Goal: Task Accomplishment & Management: Manage account settings

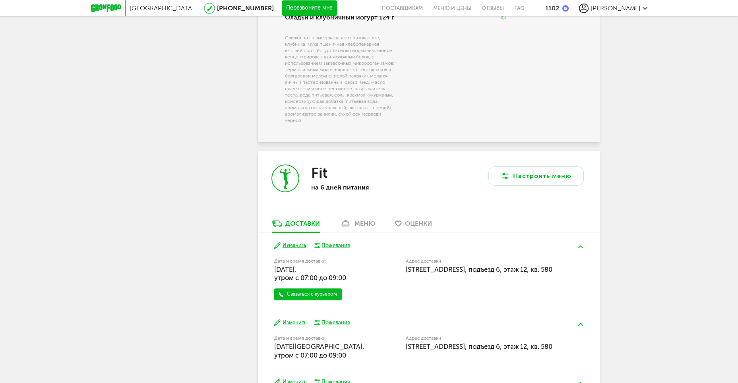
scroll to position [993, 0]
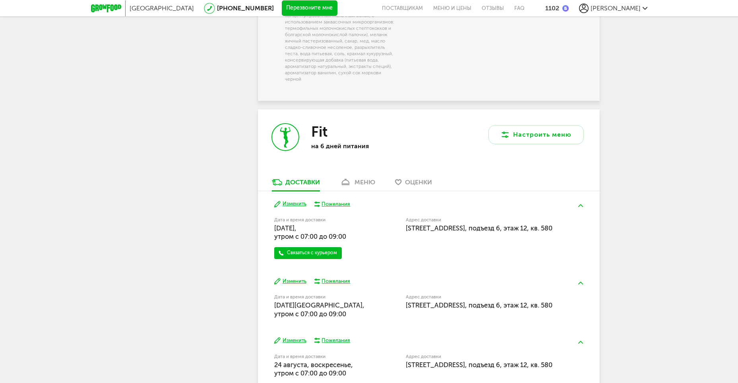
click at [356, 186] on div "меню" at bounding box center [364, 182] width 21 height 8
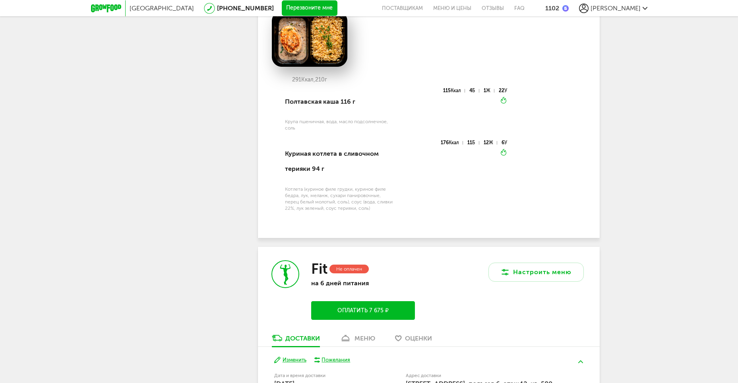
scroll to position [2559, 0]
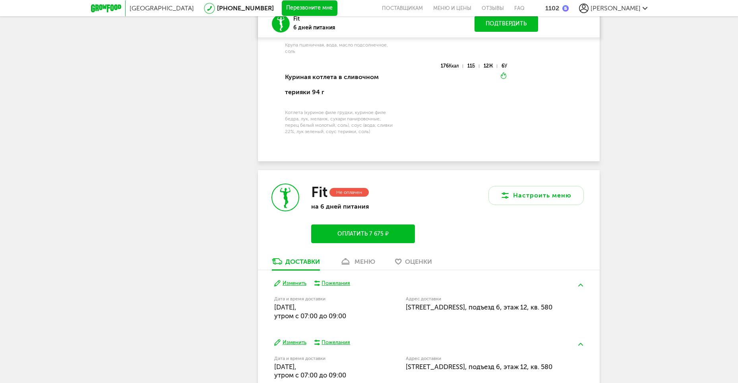
click at [359, 258] on div "меню" at bounding box center [364, 262] width 21 height 8
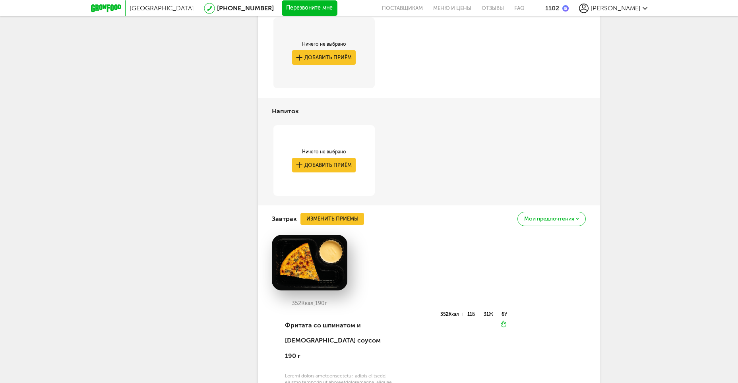
scroll to position [2728, 0]
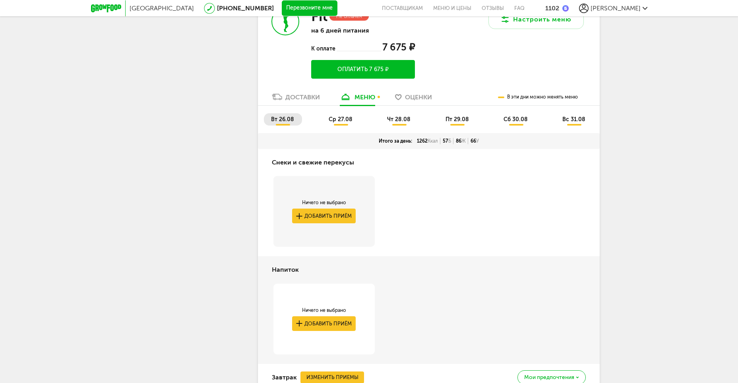
click at [305, 93] on div "Доставки" at bounding box center [302, 97] width 35 height 8
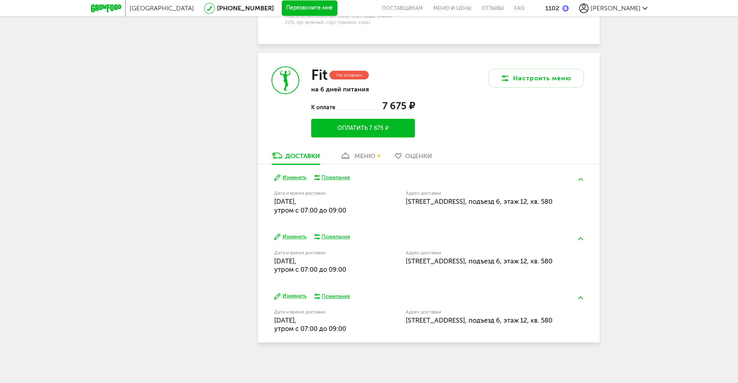
scroll to position [2647, 0]
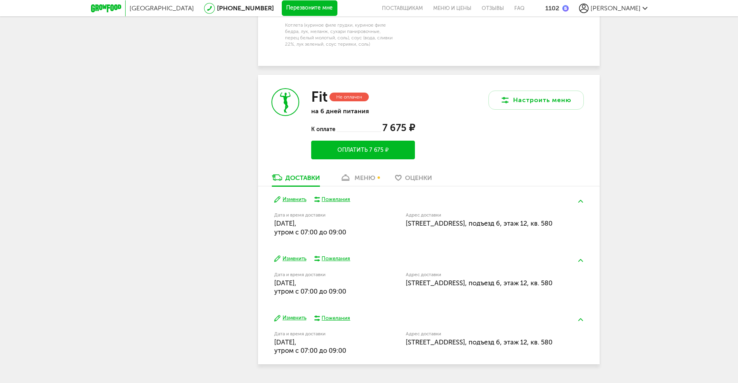
click at [294, 196] on button "Изменить" at bounding box center [290, 200] width 32 height 8
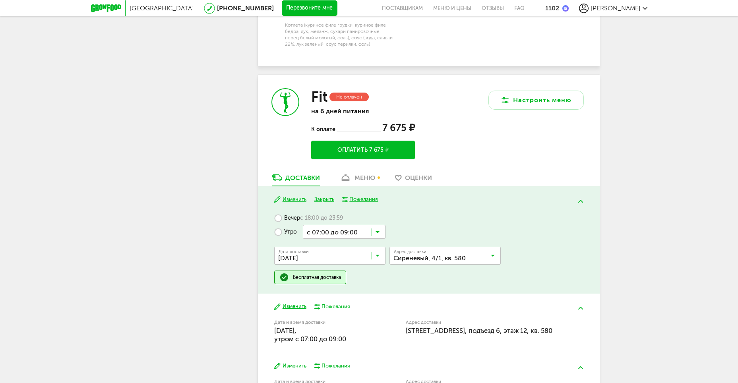
click at [327, 251] on input "Search for option" at bounding box center [331, 258] width 111 height 14
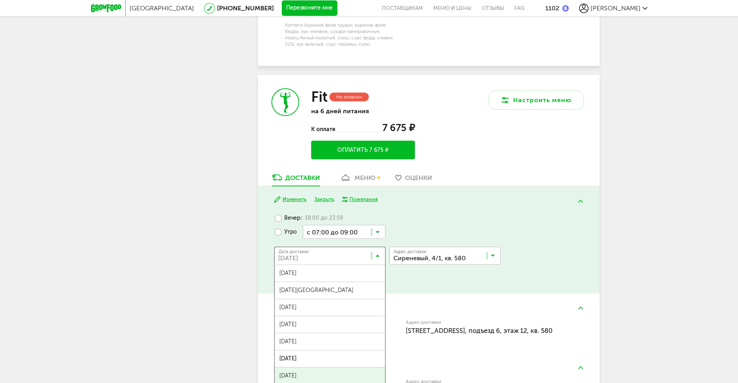
click at [312, 368] on span "[DATE]" at bounding box center [330, 376] width 110 height 17
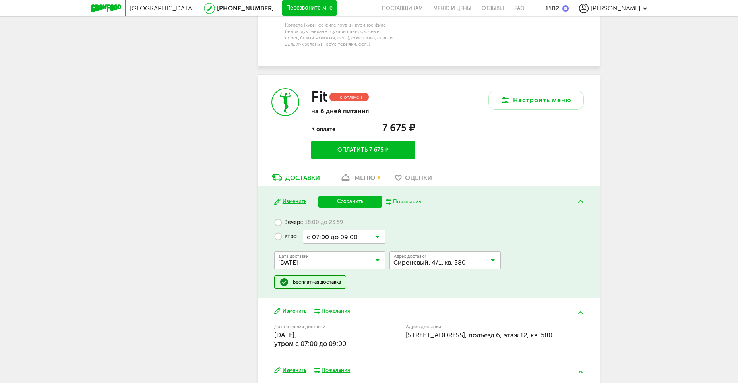
click at [355, 196] on button "Сохранить" at bounding box center [350, 202] width 64 height 12
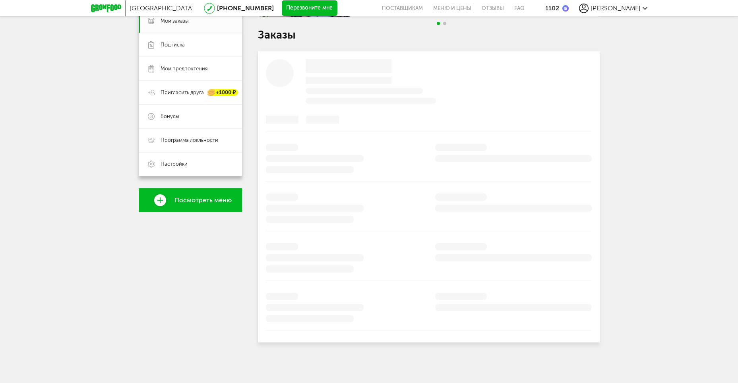
scroll to position [513, 0]
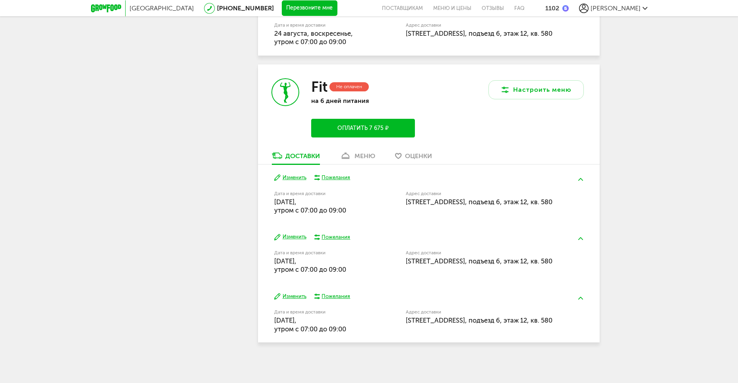
click at [364, 158] on div "меню" at bounding box center [364, 156] width 21 height 8
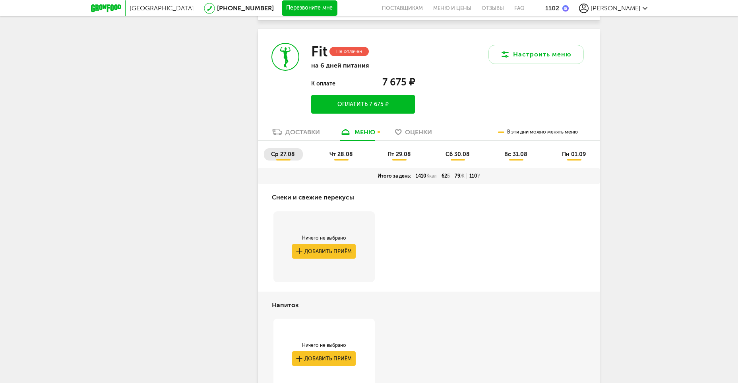
scroll to position [478, 0]
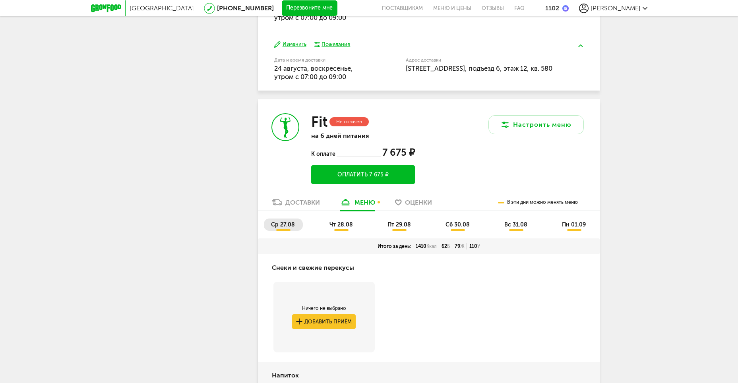
click at [297, 202] on div "Доставки" at bounding box center [302, 203] width 35 height 8
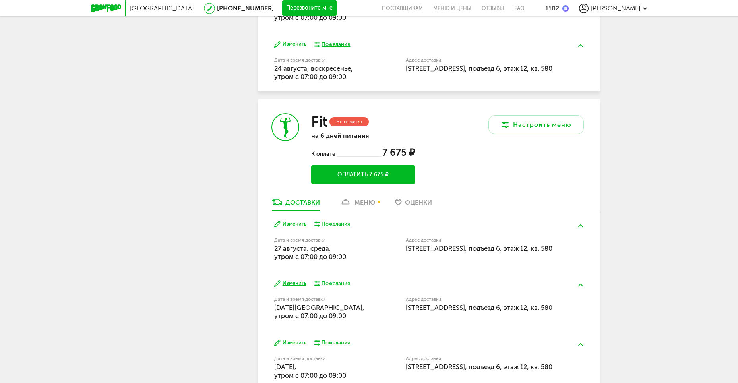
click at [300, 221] on button "Изменить" at bounding box center [290, 225] width 32 height 8
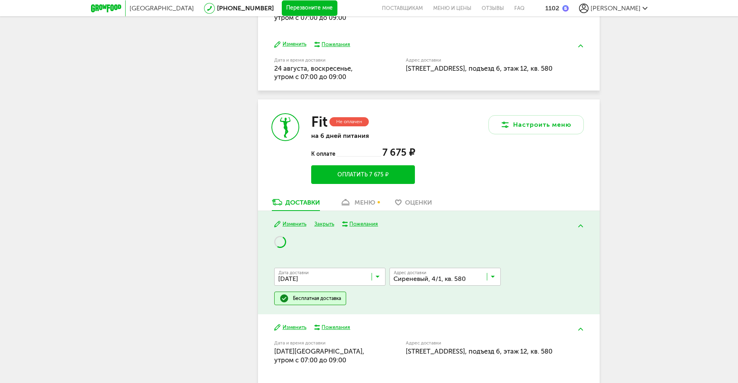
click at [337, 274] on input "Search for option" at bounding box center [331, 279] width 111 height 14
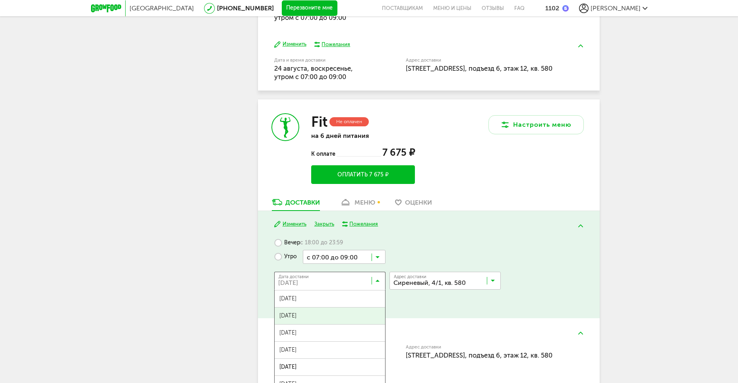
scroll to position [79, 0]
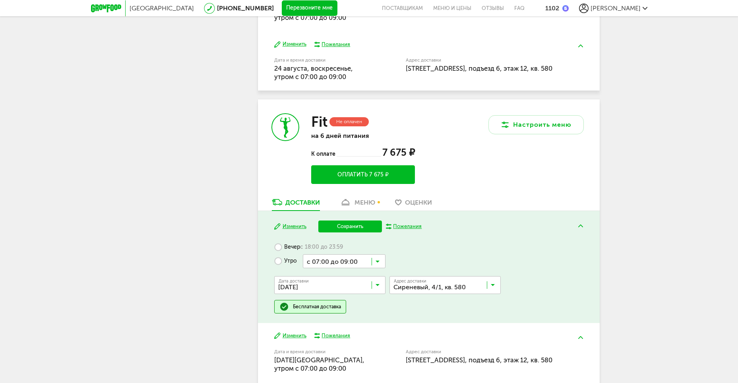
click at [313, 306] on span "[DATE]" at bounding box center [330, 308] width 110 height 17
click at [356, 229] on button "Сохранить" at bounding box center [350, 227] width 64 height 12
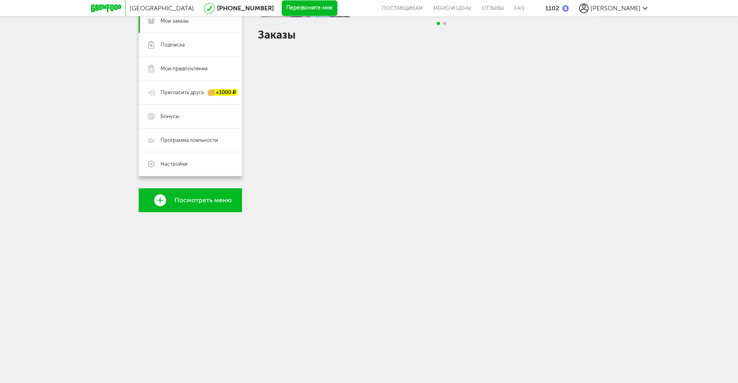
scroll to position [478, 0]
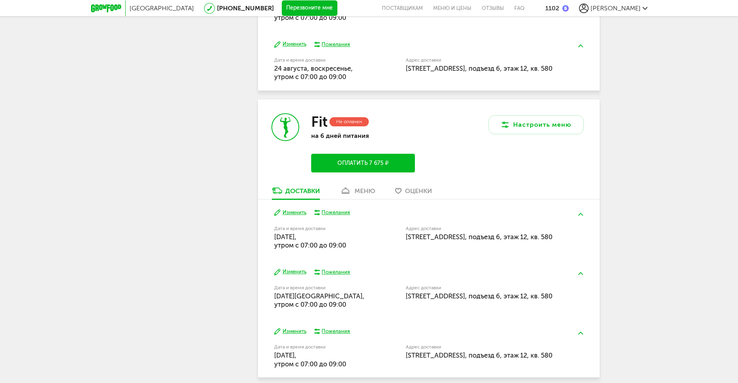
click at [356, 190] on div "меню" at bounding box center [364, 191] width 21 height 8
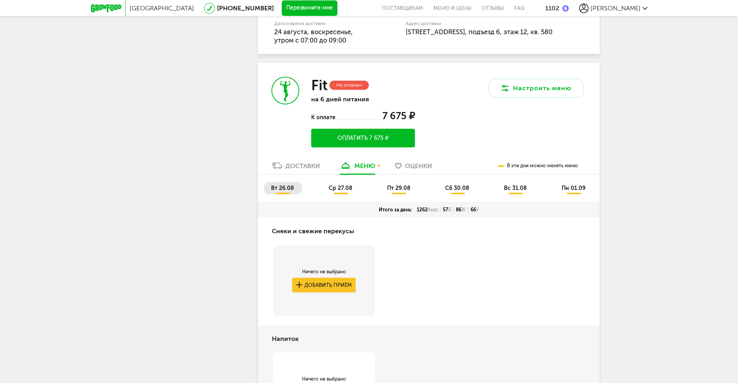
scroll to position [478, 0]
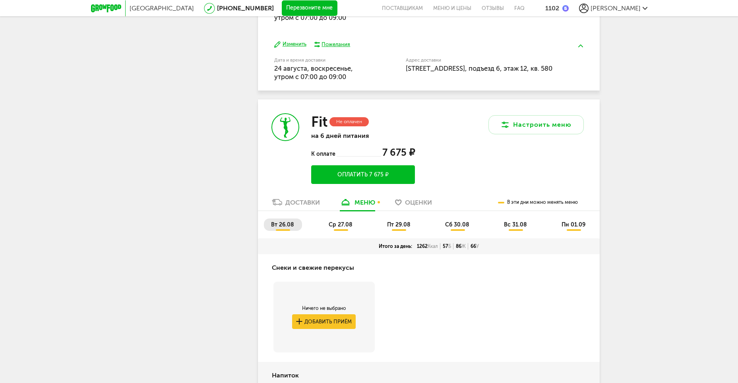
click at [303, 203] on div "Доставки" at bounding box center [302, 203] width 35 height 8
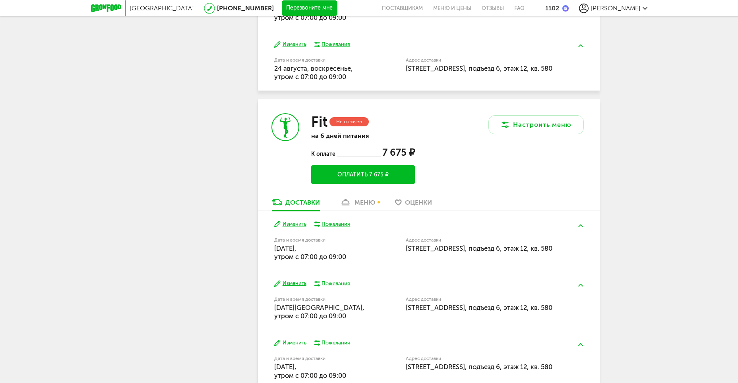
click at [298, 226] on button "Изменить" at bounding box center [290, 225] width 32 height 8
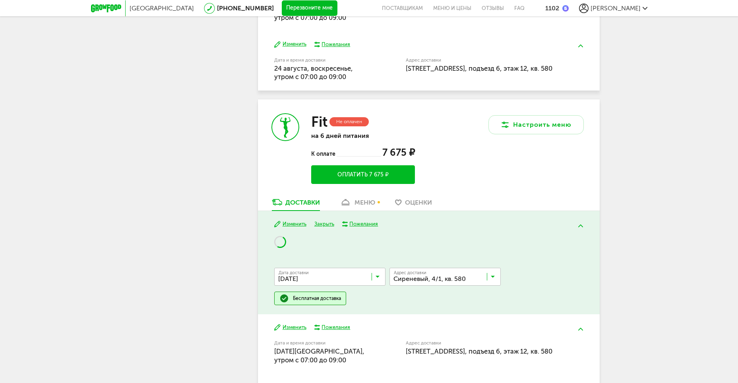
click at [308, 278] on input "Search for option" at bounding box center [331, 279] width 111 height 14
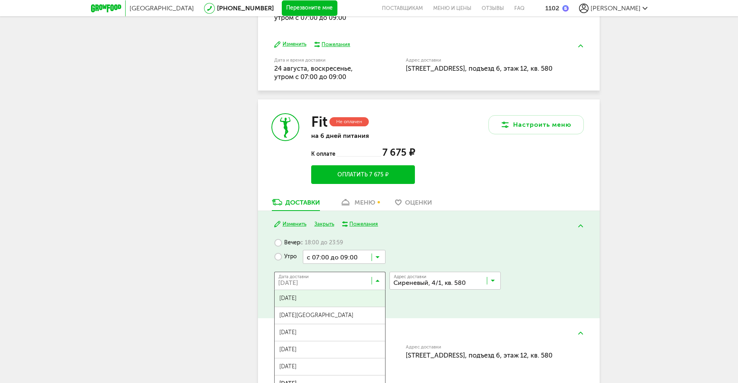
scroll to position [517, 0]
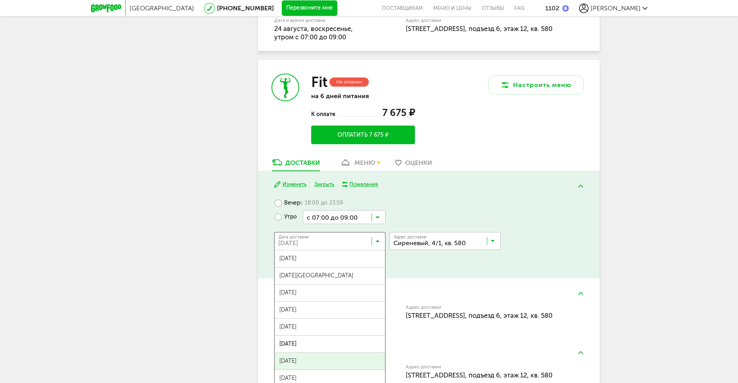
click at [301, 357] on span "[DATE]" at bounding box center [330, 361] width 110 height 17
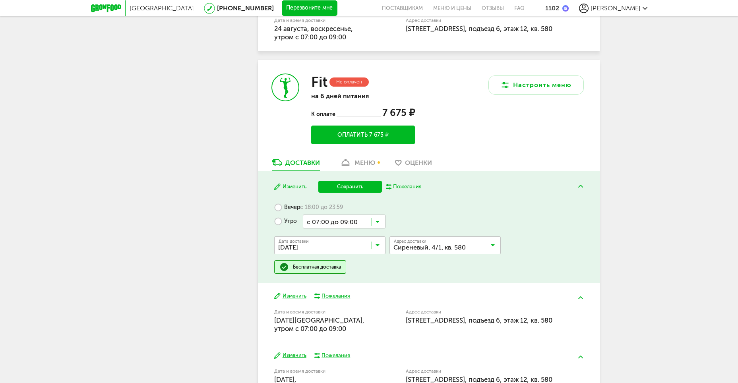
click at [347, 186] on button "Сохранить" at bounding box center [350, 187] width 64 height 12
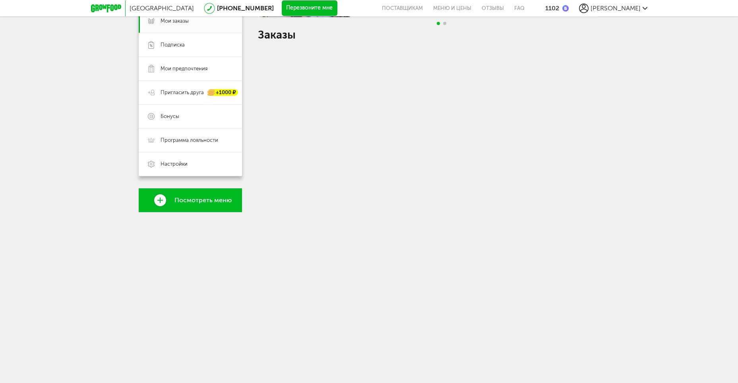
scroll to position [513, 0]
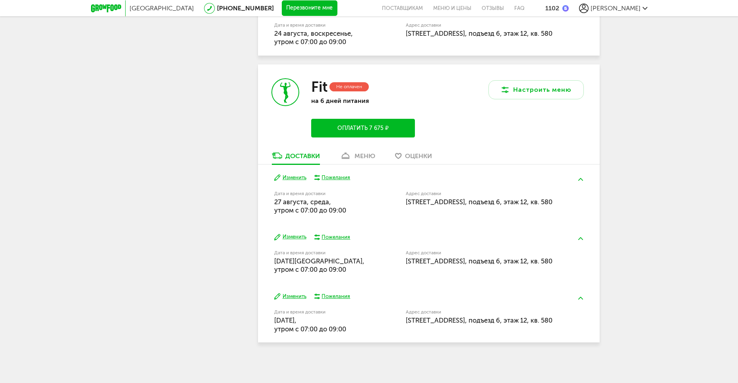
click at [364, 157] on div "меню" at bounding box center [364, 156] width 21 height 8
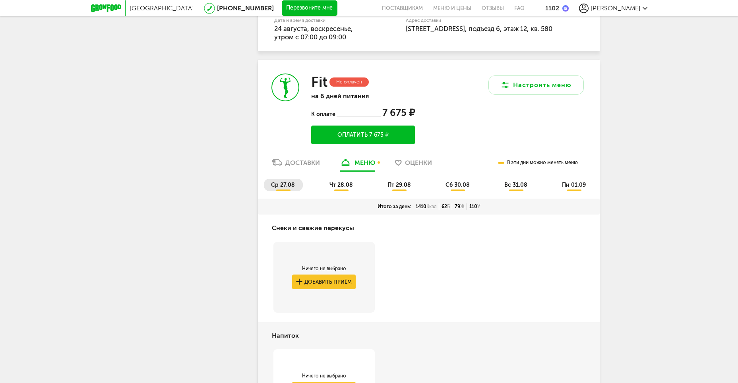
scroll to position [398, 0]
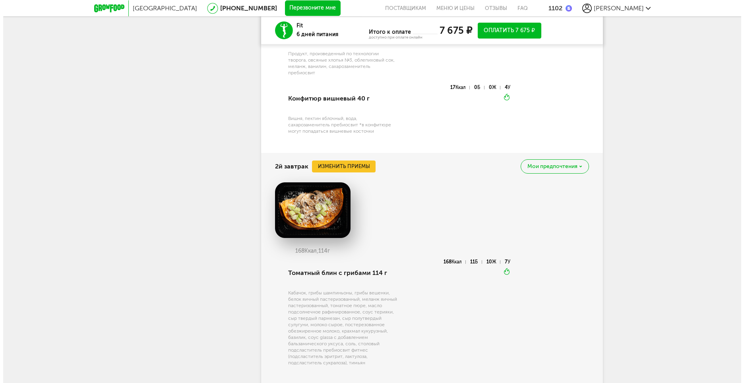
scroll to position [1034, 0]
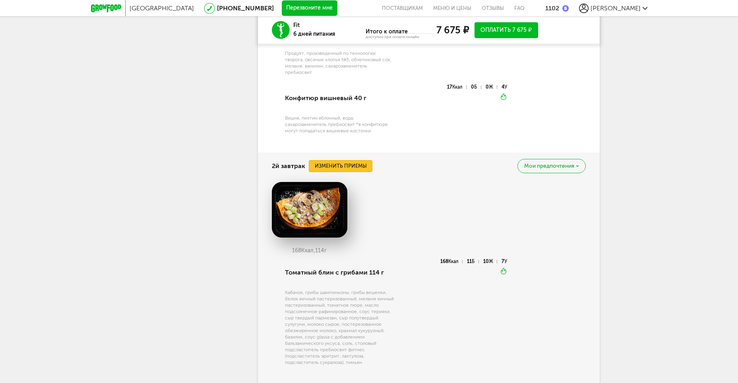
click at [339, 165] on button "Изменить приемы" at bounding box center [341, 166] width 64 height 12
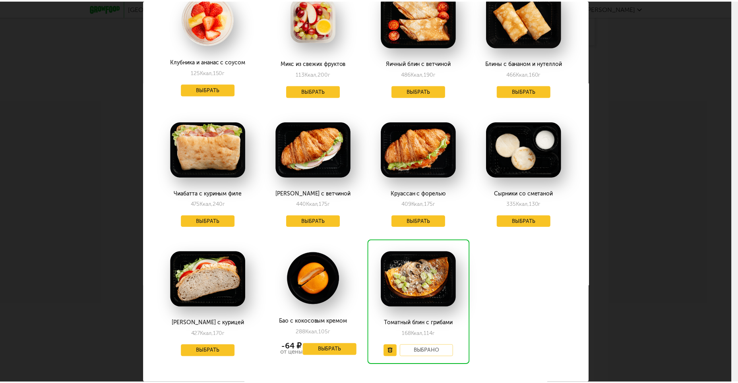
scroll to position [356, 0]
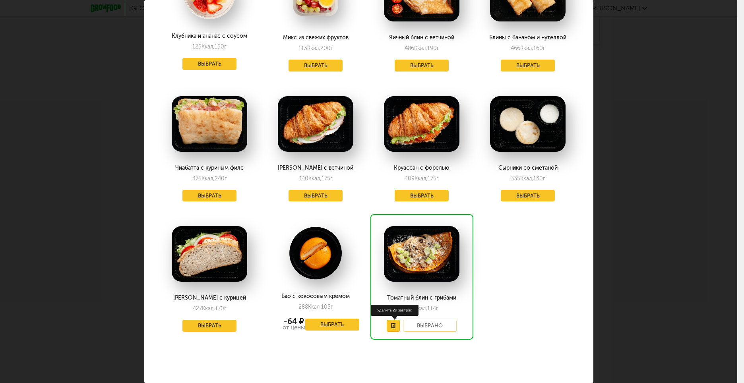
click at [392, 320] on button at bounding box center [393, 326] width 13 height 12
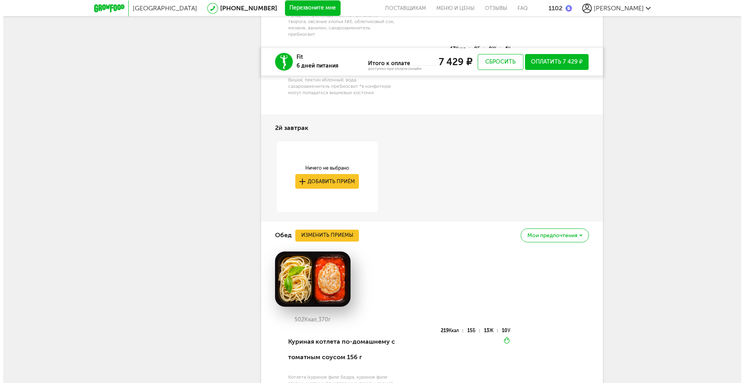
scroll to position [1113, 0]
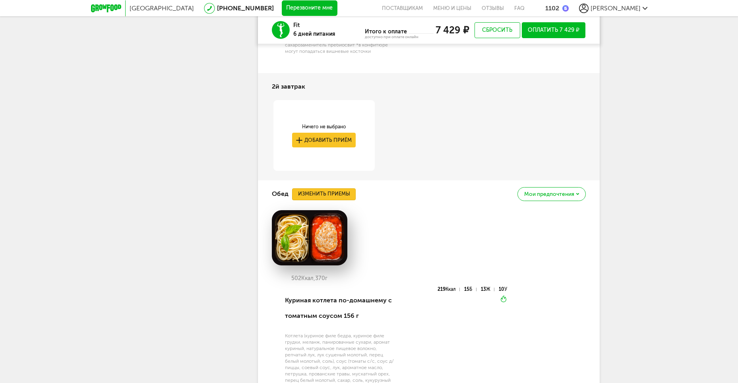
click at [345, 198] on button "Изменить приемы" at bounding box center [324, 194] width 64 height 12
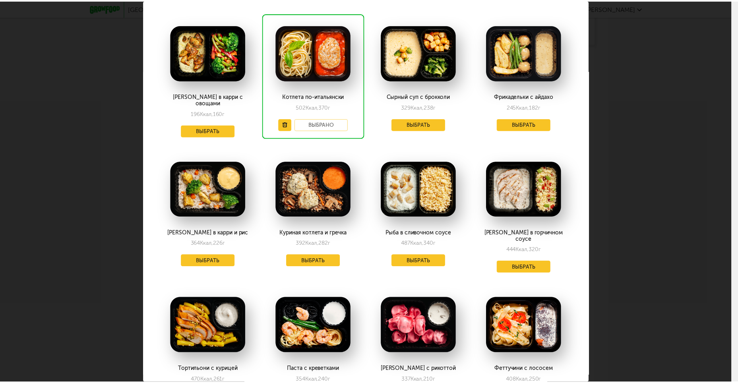
scroll to position [119, 0]
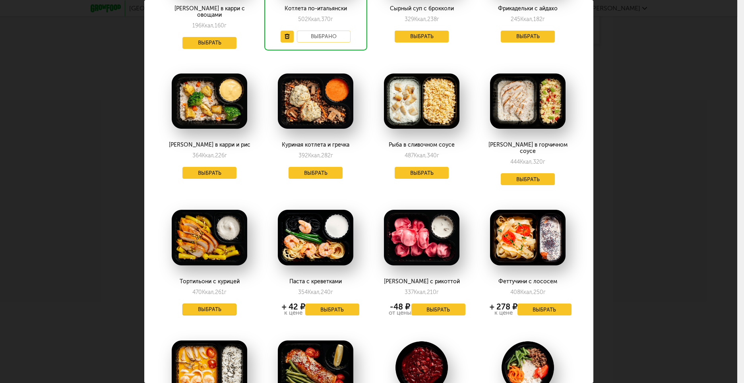
click at [214, 304] on button "Выбрать" at bounding box center [209, 310] width 54 height 12
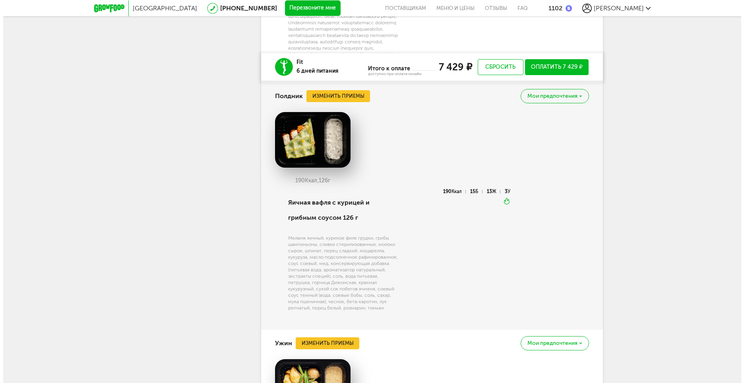
scroll to position [1630, 0]
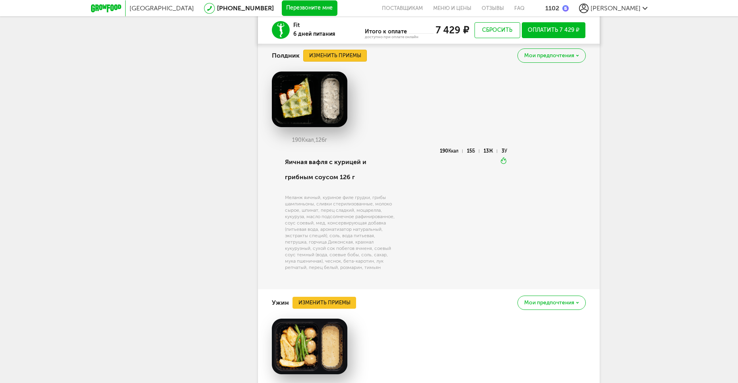
click at [344, 62] on button "Изменить приемы" at bounding box center [335, 56] width 64 height 12
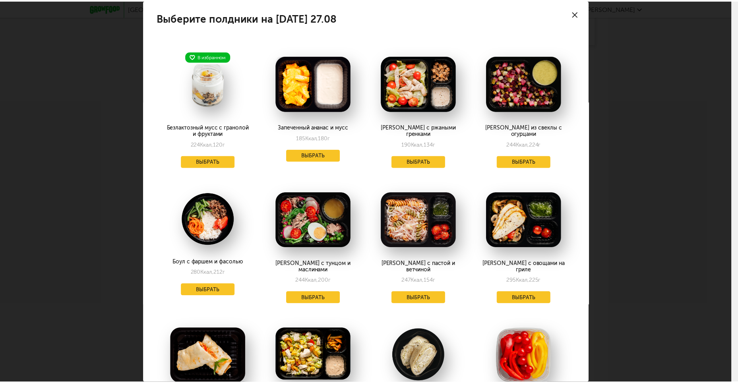
scroll to position [0, 0]
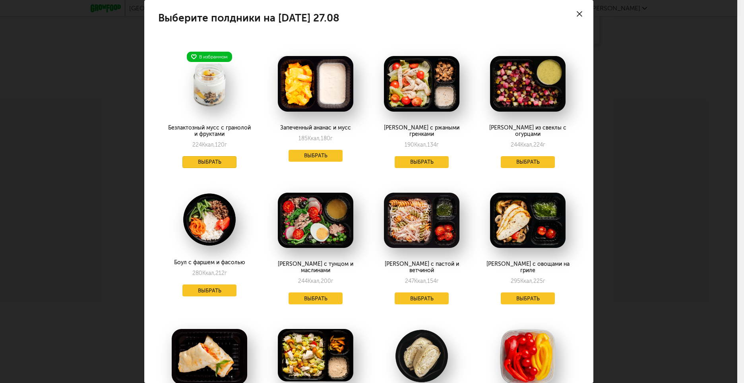
click at [211, 160] on button "Выбрать" at bounding box center [209, 162] width 54 height 12
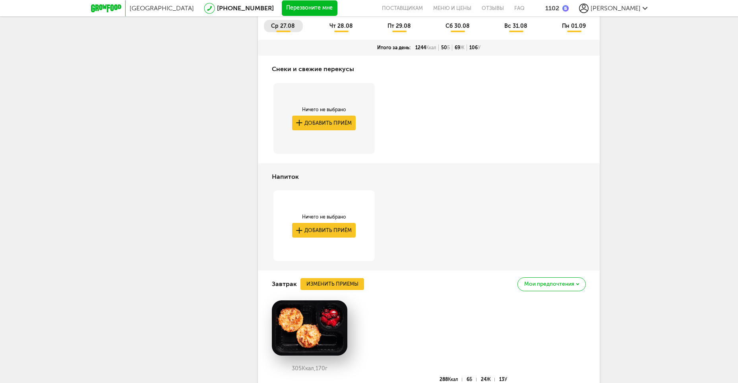
scroll to position [478, 0]
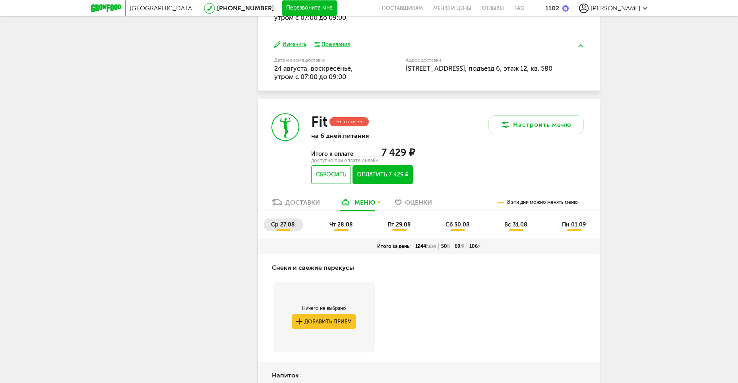
click at [347, 226] on span "чт 28.08" at bounding box center [340, 224] width 23 height 7
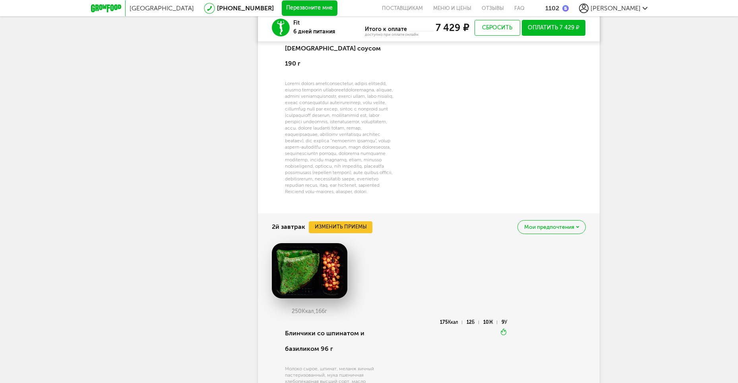
scroll to position [835, 0]
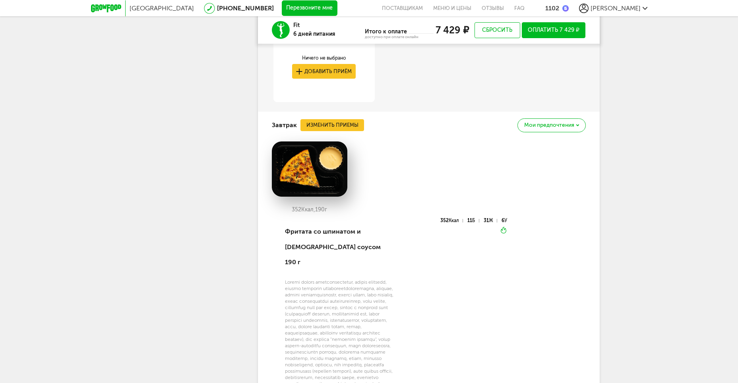
click at [544, 123] on span "Мои предпочтения" at bounding box center [549, 125] width 50 height 6
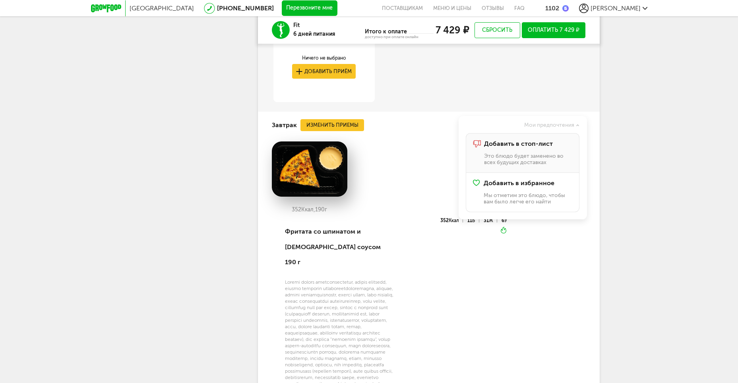
click at [530, 150] on div "Добавить в стоп-лист Это блюдо будет заменено во всех будущих доставках" at bounding box center [528, 152] width 88 height 25
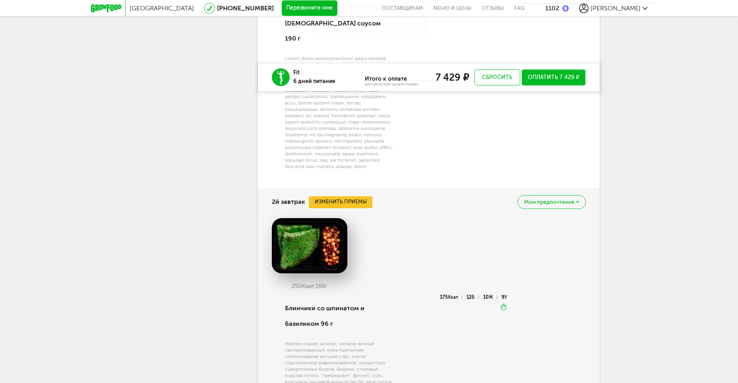
scroll to position [1113, 0]
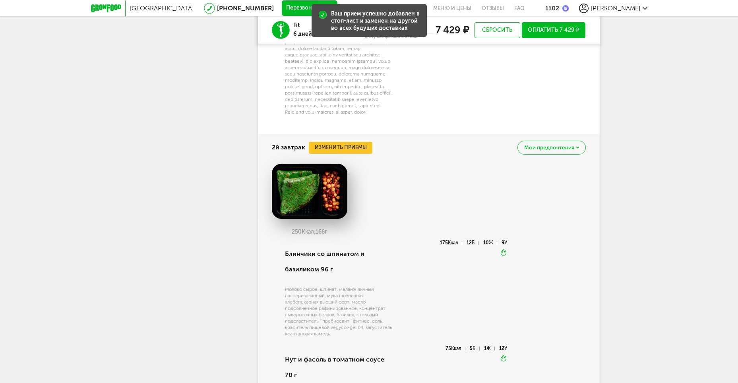
click at [547, 150] on span "Мои предпочтения" at bounding box center [549, 148] width 50 height 6
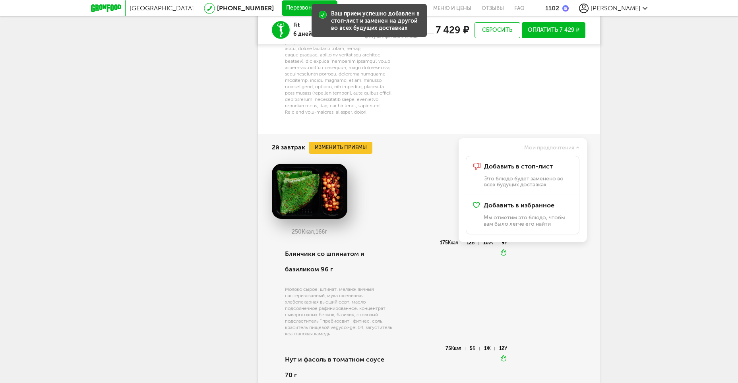
click at [622, 107] on div "Москва [PHONE_NUMBER] Перезвоните мне поставщикам Меню и цены Отзывы FAQ 1102 […" at bounding box center [369, 120] width 738 height 2466
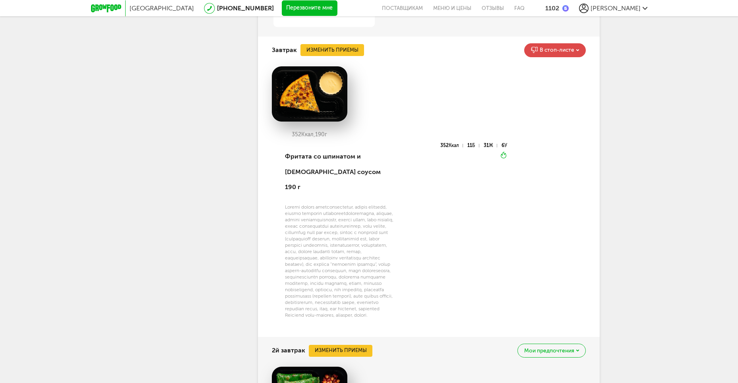
scroll to position [875, 0]
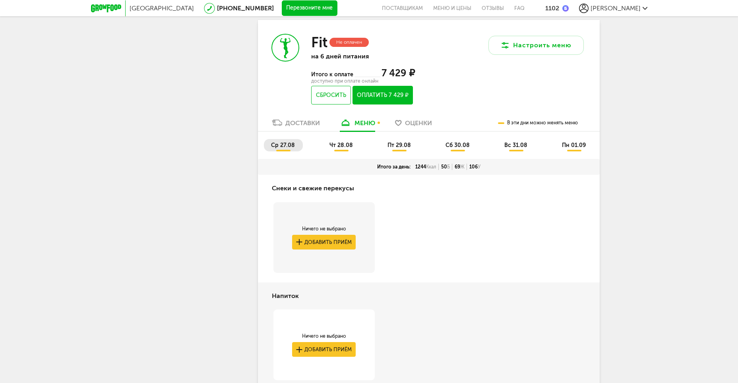
scroll to position [875, 0]
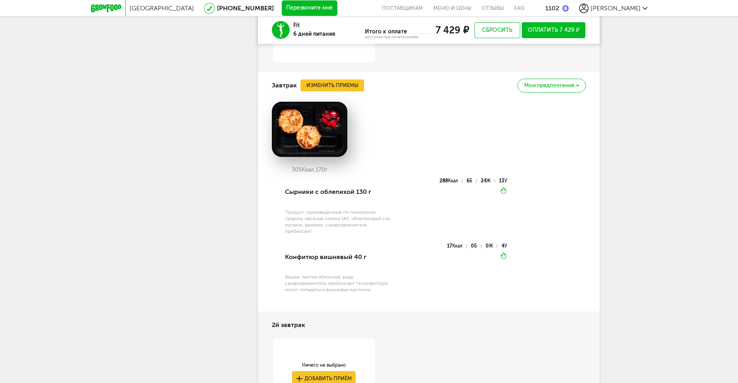
click at [226, 260] on div "[PERSON_NAME] [PHONE_NUMBER] Мои заказы Подписка [PERSON_NAME] предпочтения При…" at bounding box center [190, 303] width 103 height 2169
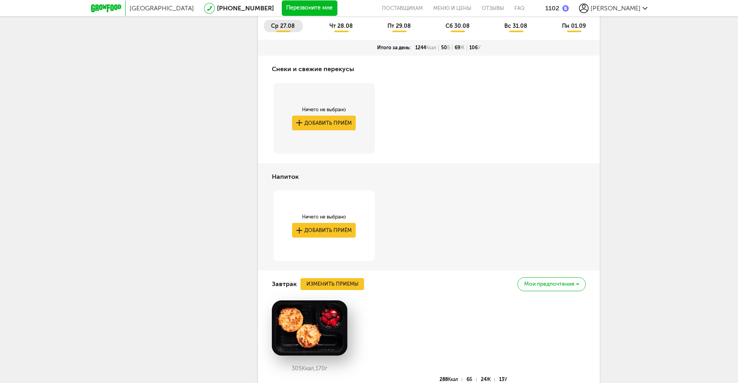
scroll to position [517, 0]
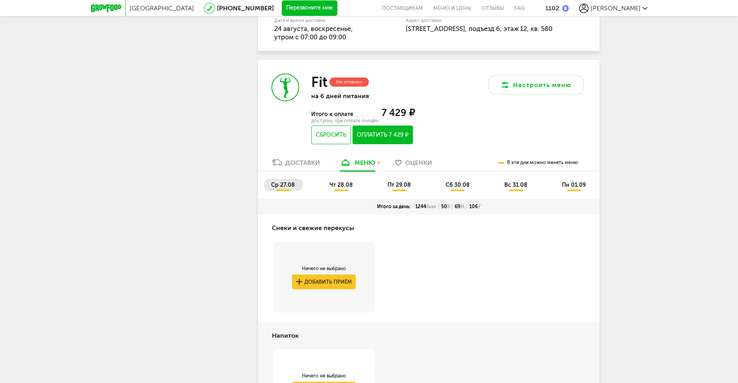
click at [355, 182] on li "чт 28.08" at bounding box center [341, 185] width 39 height 12
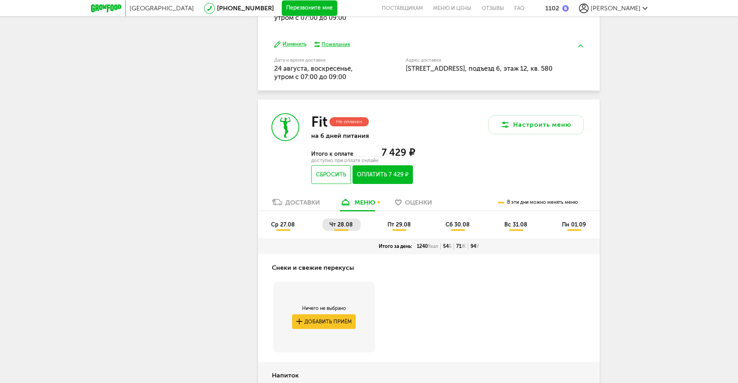
scroll to position [398, 0]
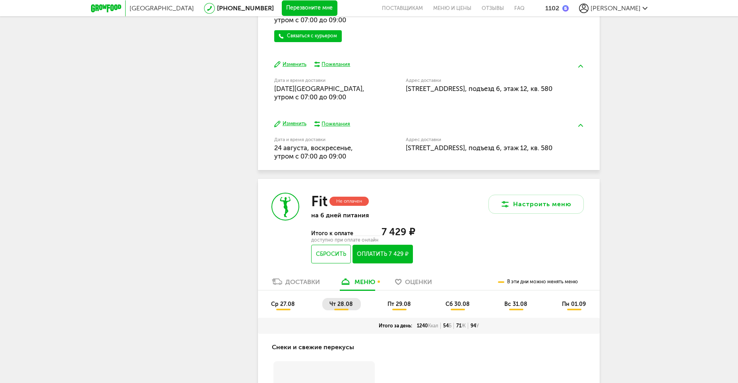
click at [396, 306] on span "пт 29.08" at bounding box center [398, 304] width 23 height 7
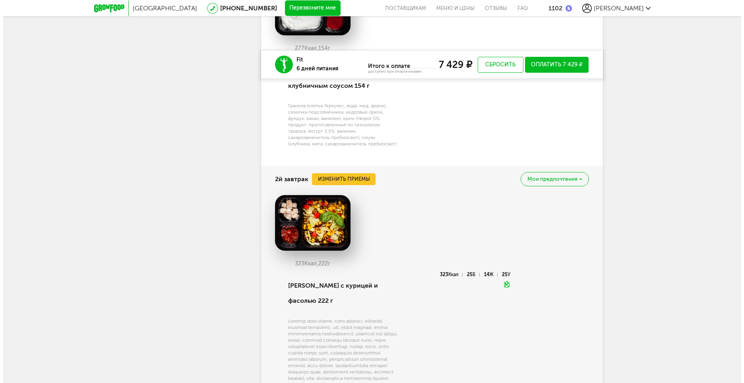
scroll to position [1034, 0]
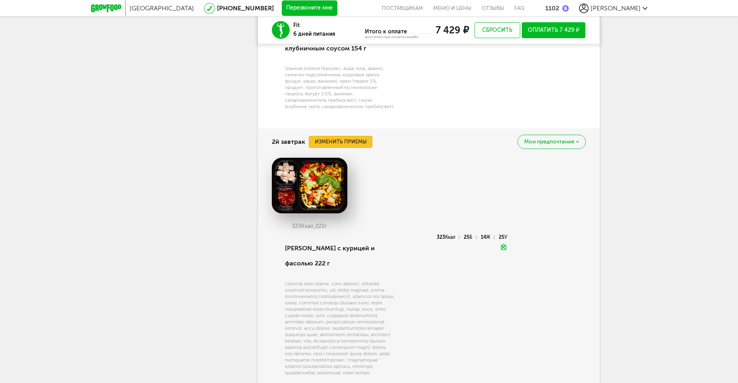
click at [358, 141] on button "Изменить приемы" at bounding box center [341, 142] width 64 height 12
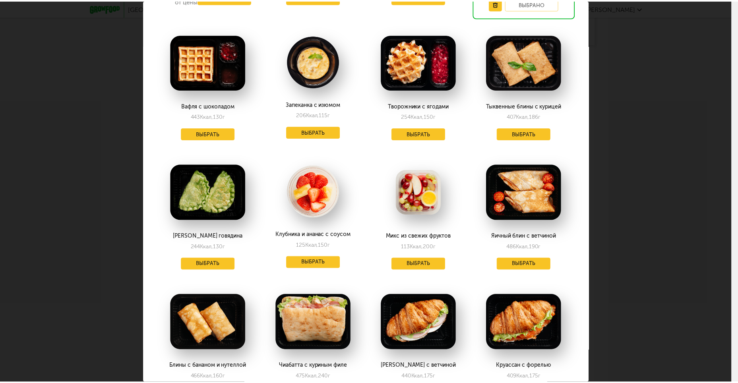
scroll to position [0, 0]
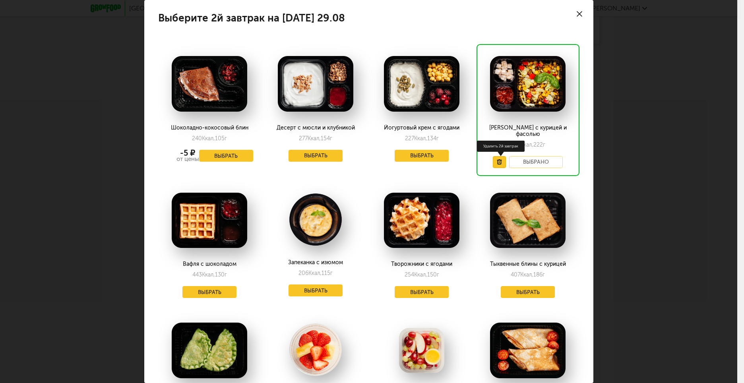
click at [493, 157] on button at bounding box center [499, 162] width 13 height 12
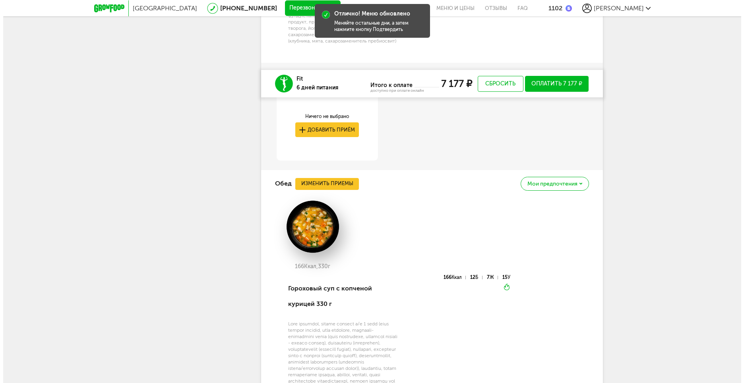
scroll to position [1153, 0]
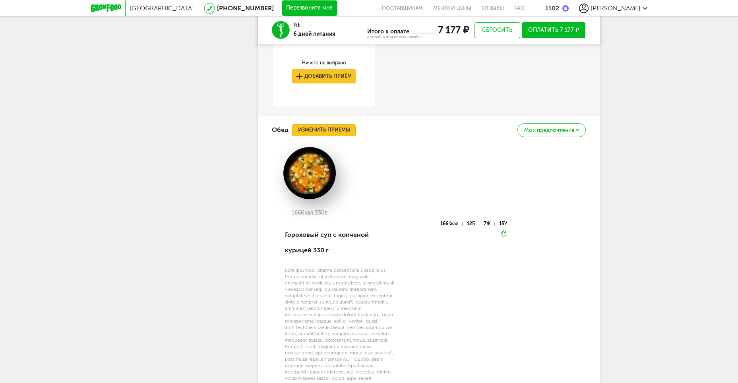
click at [338, 131] on button "Изменить приемы" at bounding box center [324, 130] width 64 height 12
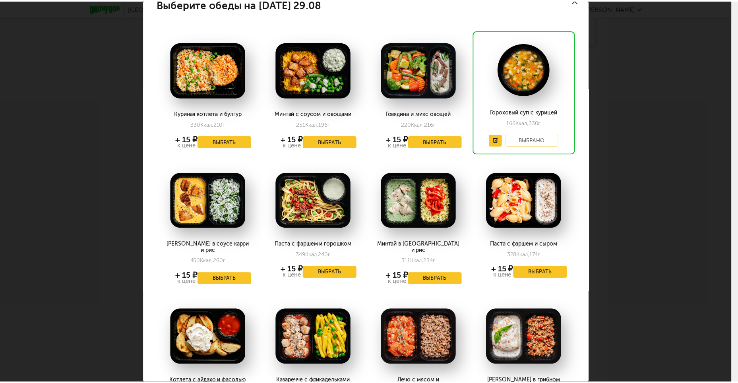
scroll to position [0, 0]
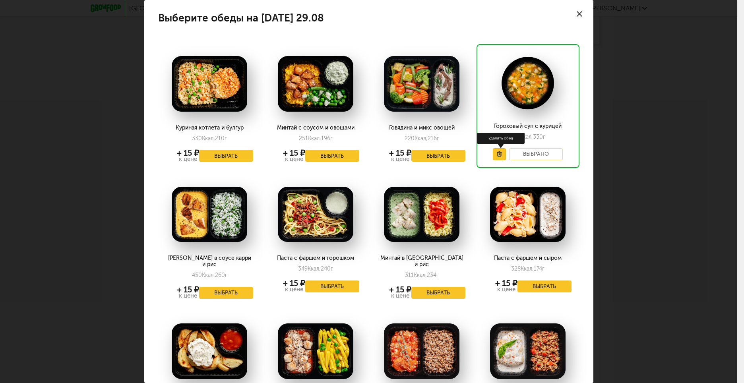
click at [496, 158] on button at bounding box center [499, 154] width 13 height 12
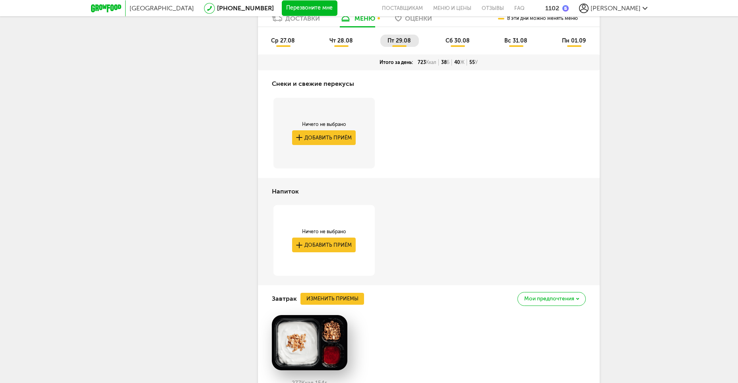
scroll to position [517, 0]
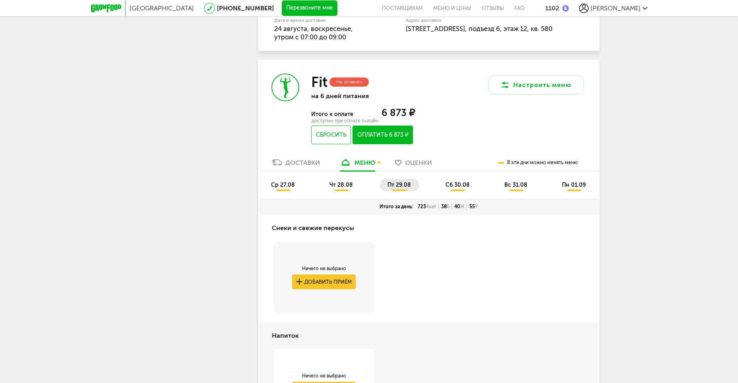
click at [453, 183] on span "сб 30.08" at bounding box center [457, 185] width 24 height 7
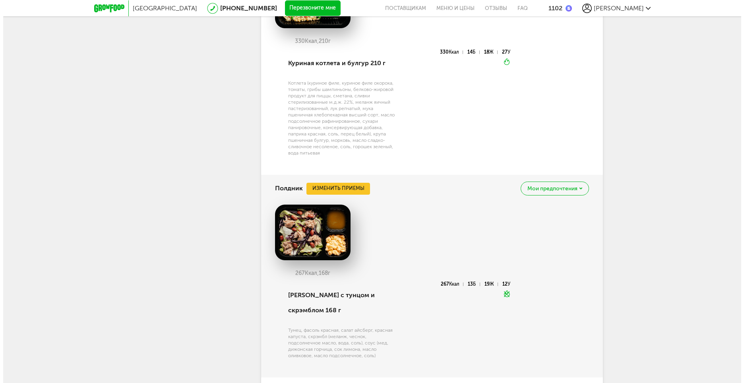
scroll to position [1670, 0]
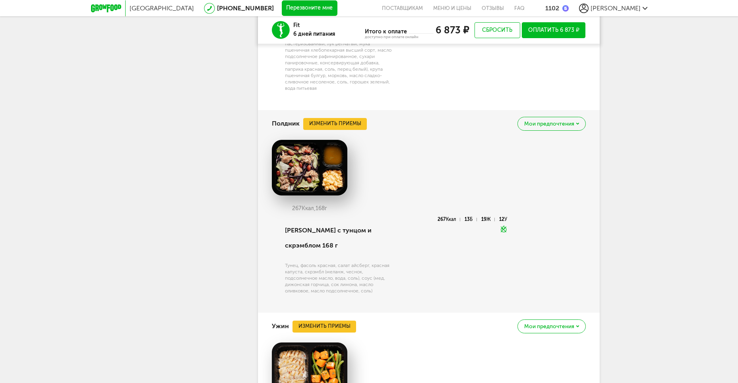
click at [536, 127] on span "Мои предпочтения" at bounding box center [549, 124] width 50 height 6
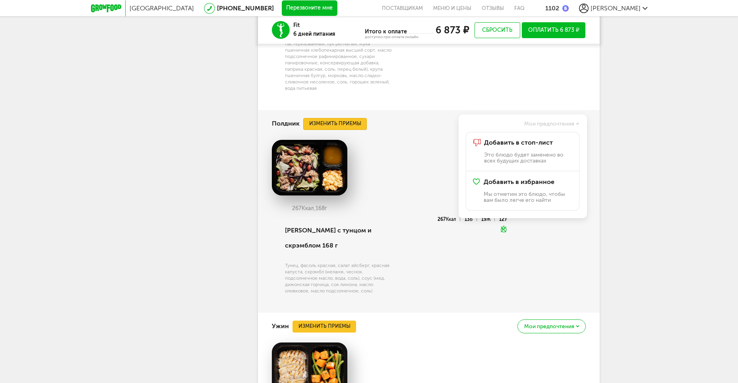
click at [332, 130] on button "Изменить приемы" at bounding box center [335, 124] width 64 height 12
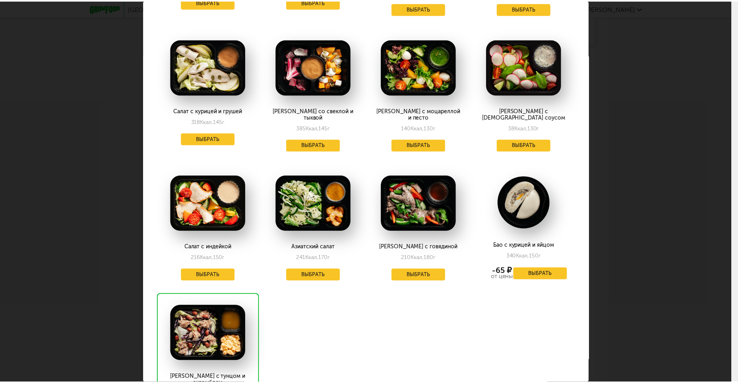
scroll to position [1423, 0]
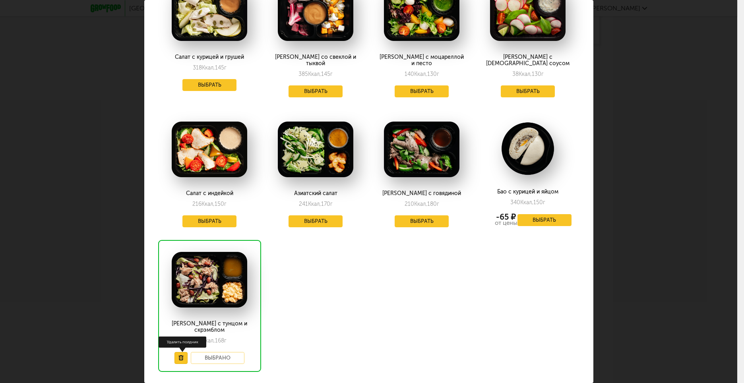
click at [180, 355] on use at bounding box center [180, 357] width 5 height 5
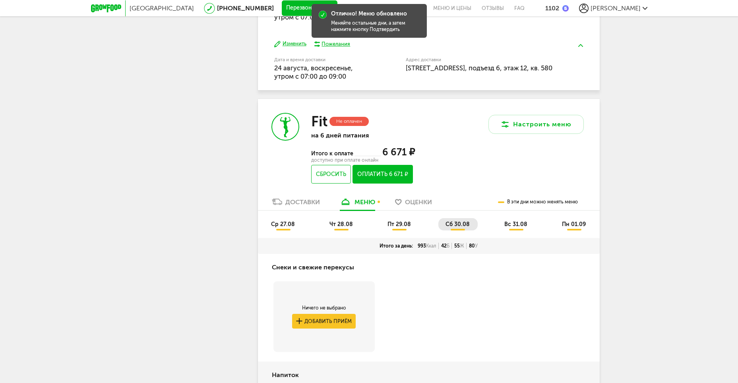
scroll to position [478, 0]
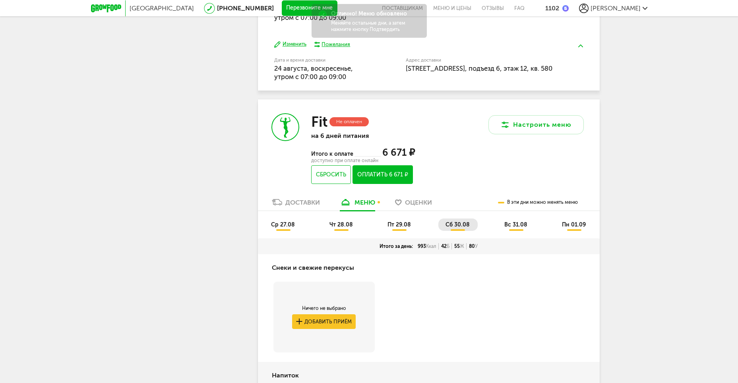
click at [510, 223] on span "вс 31.08" at bounding box center [515, 224] width 23 height 7
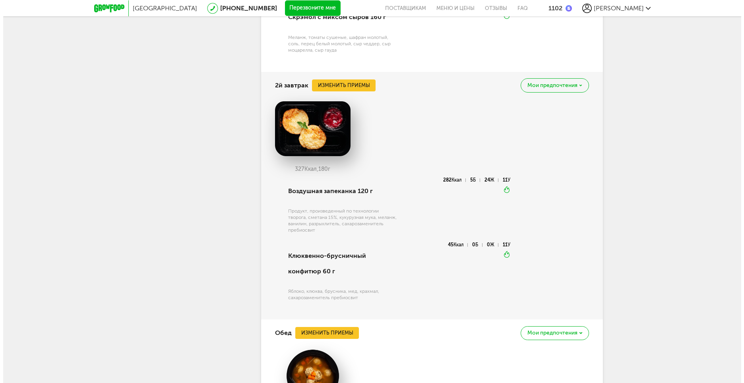
scroll to position [994, 0]
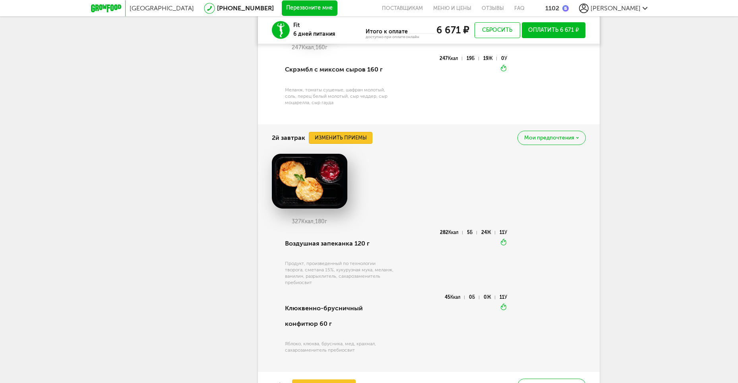
click at [364, 135] on button "Изменить приемы" at bounding box center [341, 138] width 64 height 12
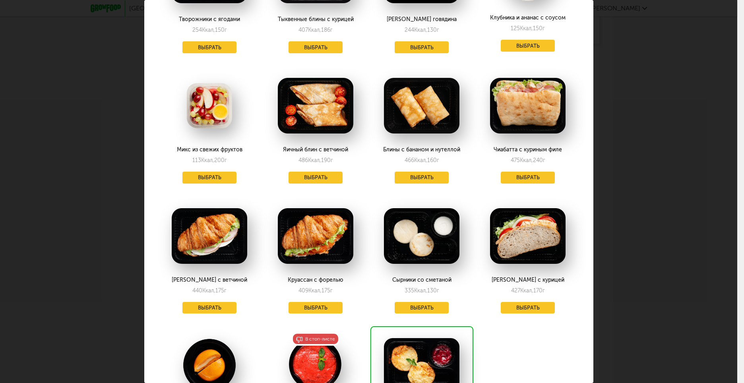
scroll to position [356, 0]
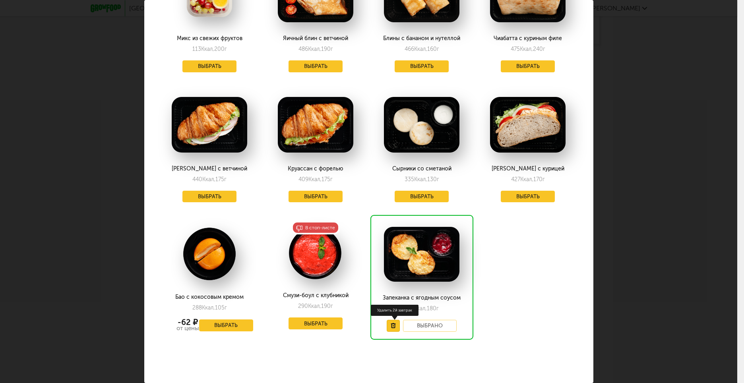
click at [387, 320] on button at bounding box center [393, 326] width 13 height 12
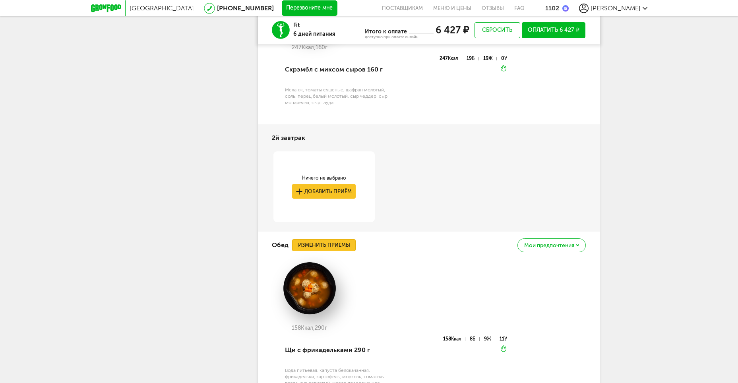
click at [324, 246] on button "Изменить приемы" at bounding box center [324, 245] width 64 height 12
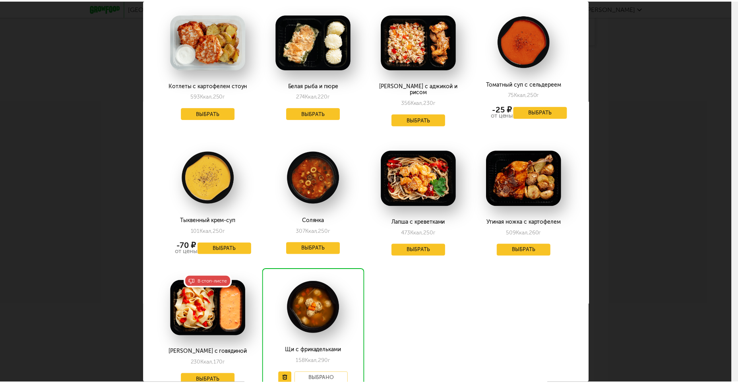
scroll to position [1270, 0]
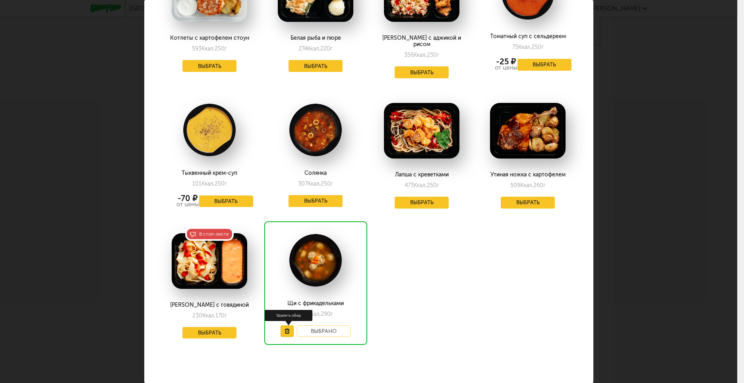
click at [287, 329] on use at bounding box center [287, 331] width 5 height 5
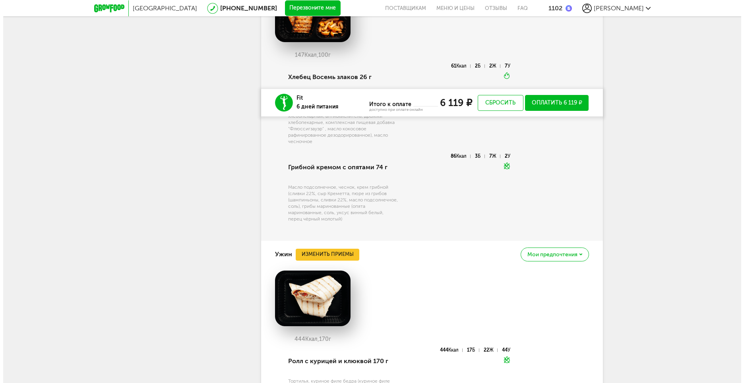
scroll to position [1471, 0]
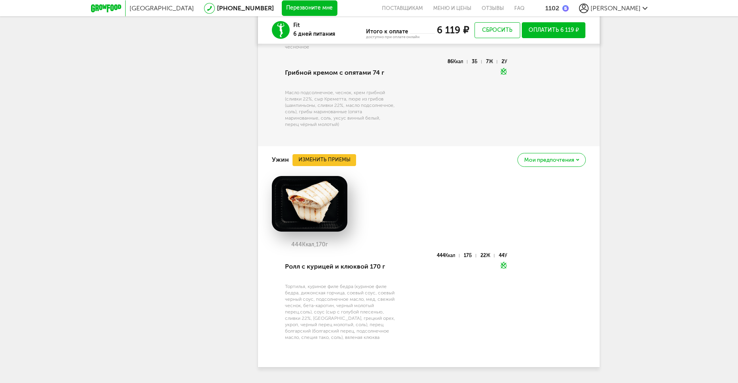
click at [567, 159] on span "Мои предпочтения" at bounding box center [549, 160] width 50 height 6
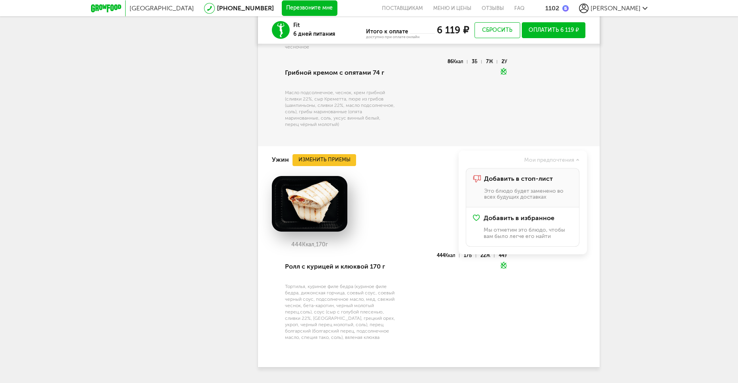
click at [534, 183] on div "Добавить в стоп-лист Это блюдо будет заменено во всех будущих доставках" at bounding box center [528, 187] width 88 height 25
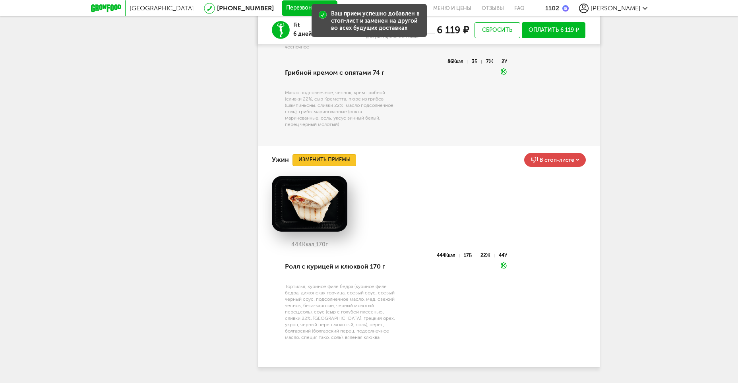
click at [340, 162] on button "Изменить приемы" at bounding box center [324, 160] width 64 height 12
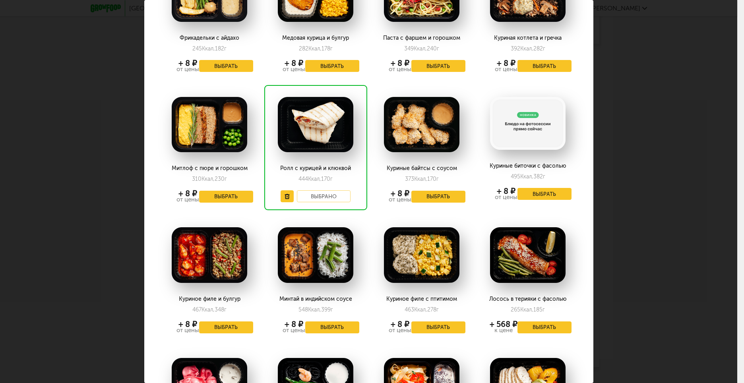
scroll to position [7, 0]
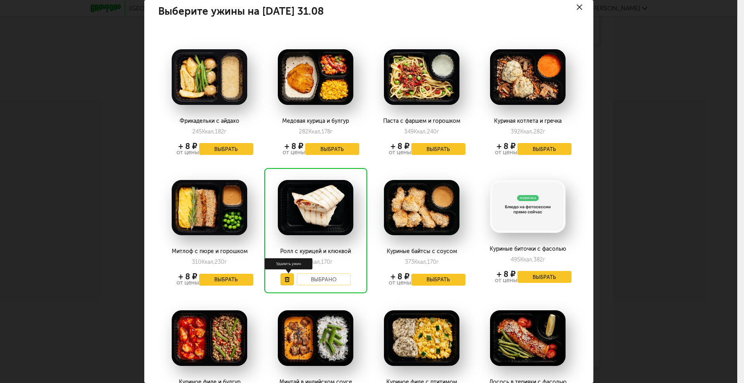
click at [285, 281] on icon at bounding box center [287, 279] width 5 height 5
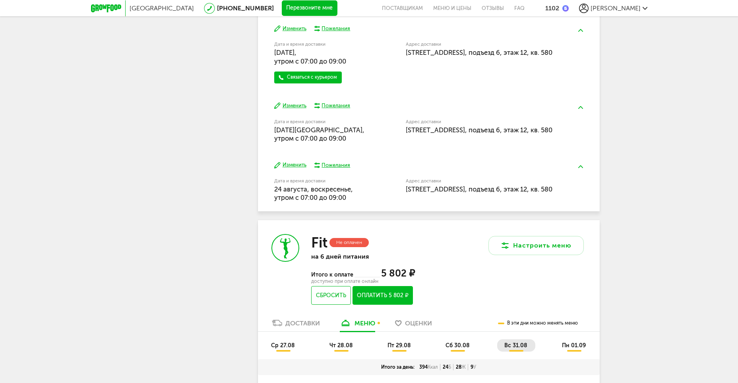
scroll to position [476, 0]
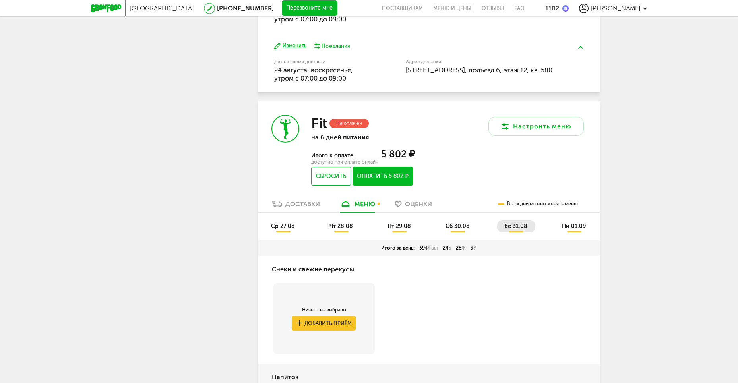
click at [572, 230] on li "пн 01.09" at bounding box center [574, 226] width 39 height 12
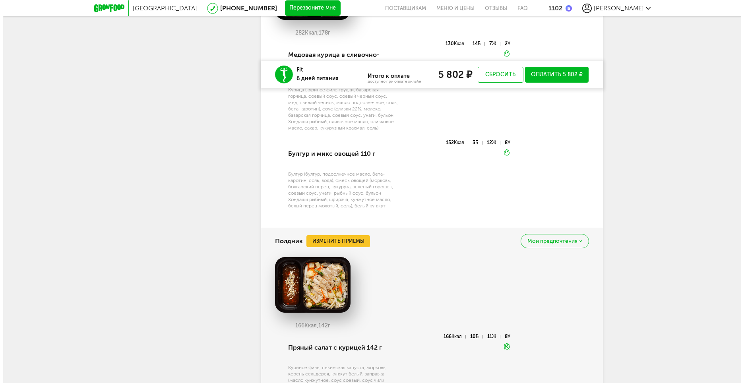
scroll to position [1628, 0]
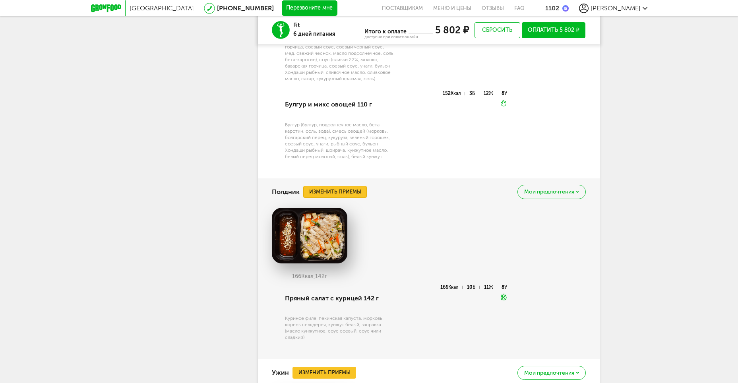
click at [346, 194] on button "Изменить приемы" at bounding box center [335, 192] width 64 height 12
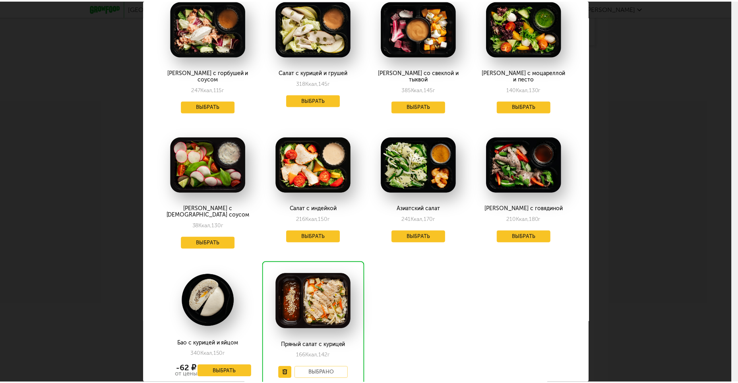
scroll to position [1417, 0]
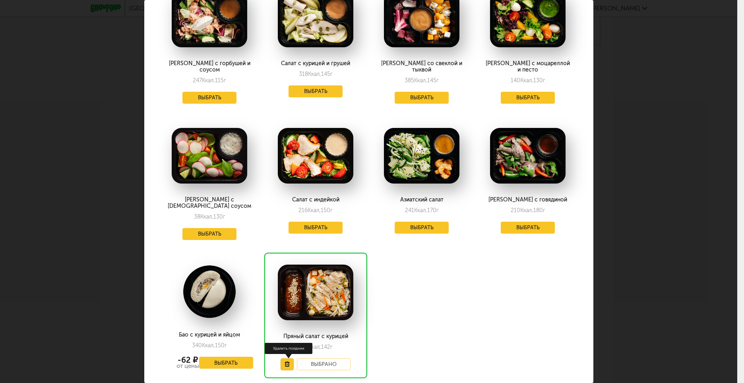
click at [285, 362] on use at bounding box center [287, 364] width 5 height 5
